Goal: Find specific page/section

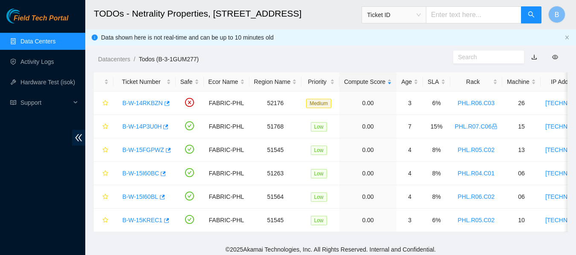
click at [342, 56] on ol "Datacenters / Todos (B-3-1GUM277) /" at bounding box center [275, 59] width 355 height 9
click at [47, 41] on link "Data Centers" at bounding box center [37, 41] width 35 height 7
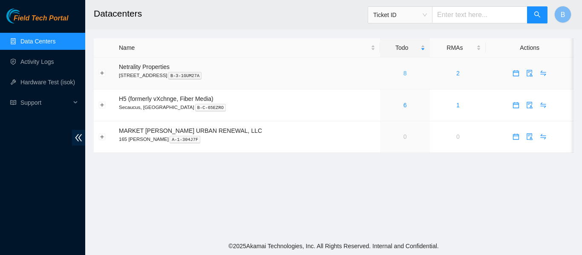
click at [404, 73] on link "8" at bounding box center [405, 73] width 3 height 7
